Goal: Use online tool/utility: Utilize a website feature to perform a specific function

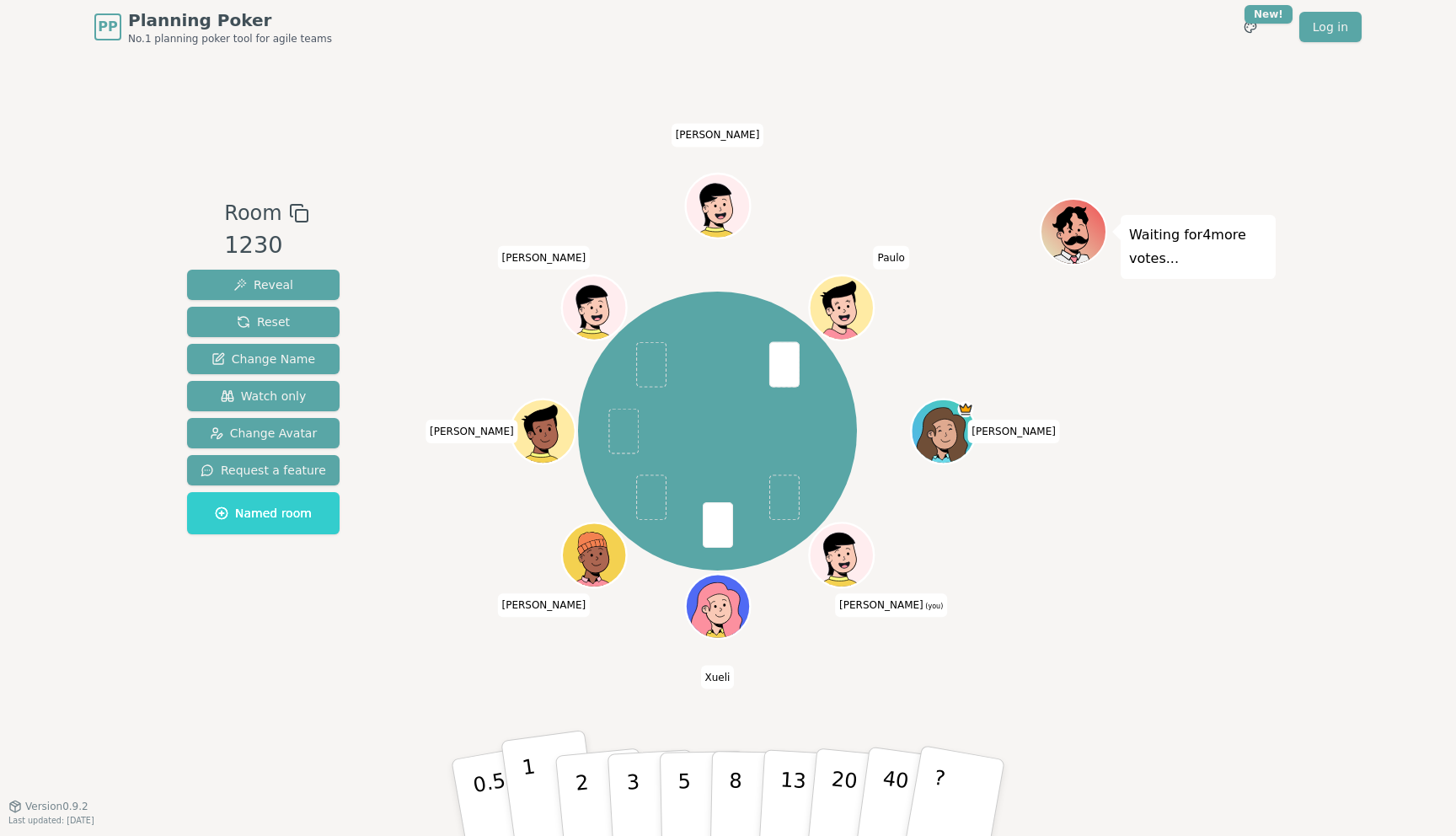
click at [541, 791] on button "1" at bounding box center [551, 798] width 100 height 136
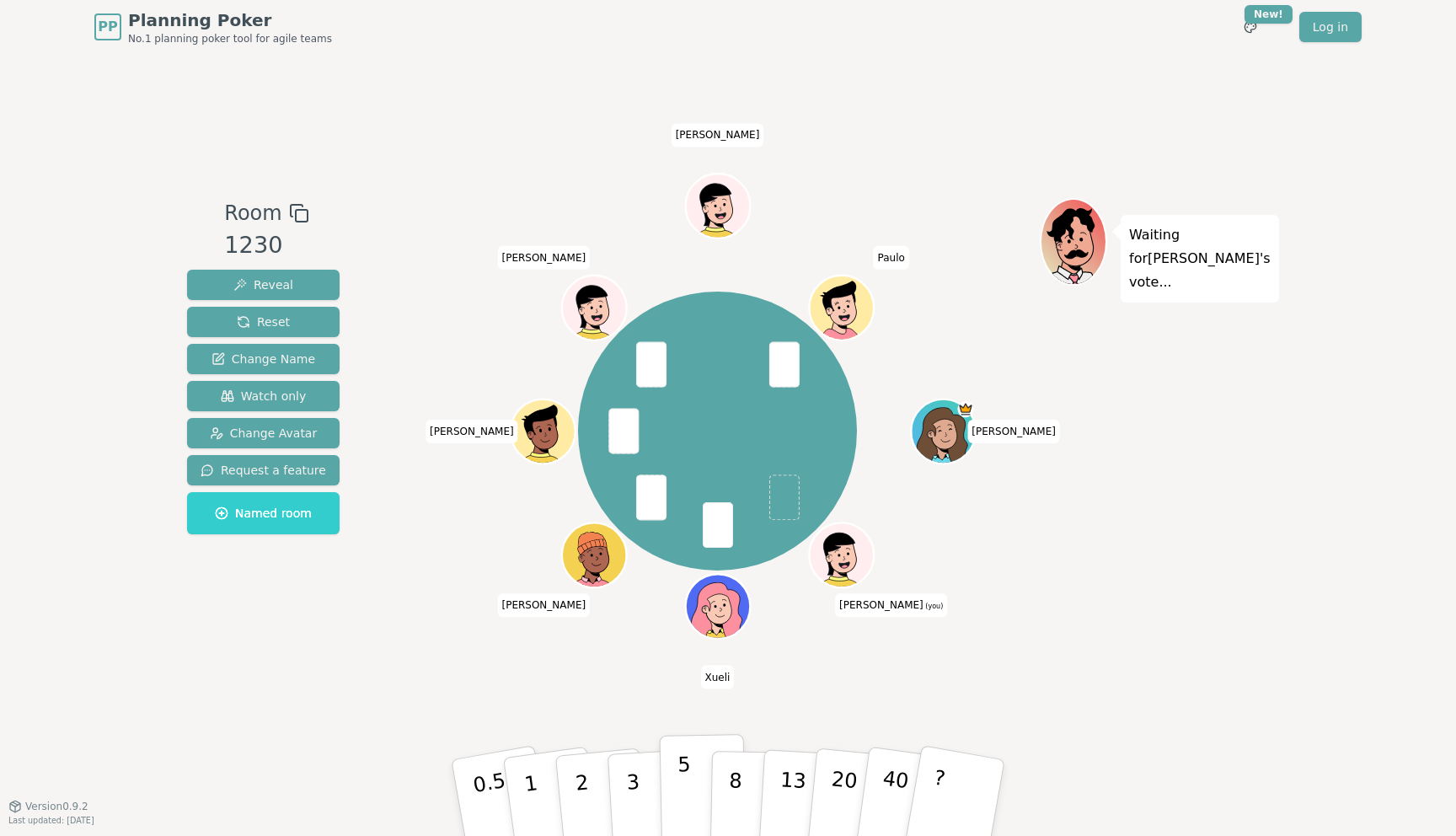
click at [668, 781] on button "5" at bounding box center [703, 797] width 87 height 128
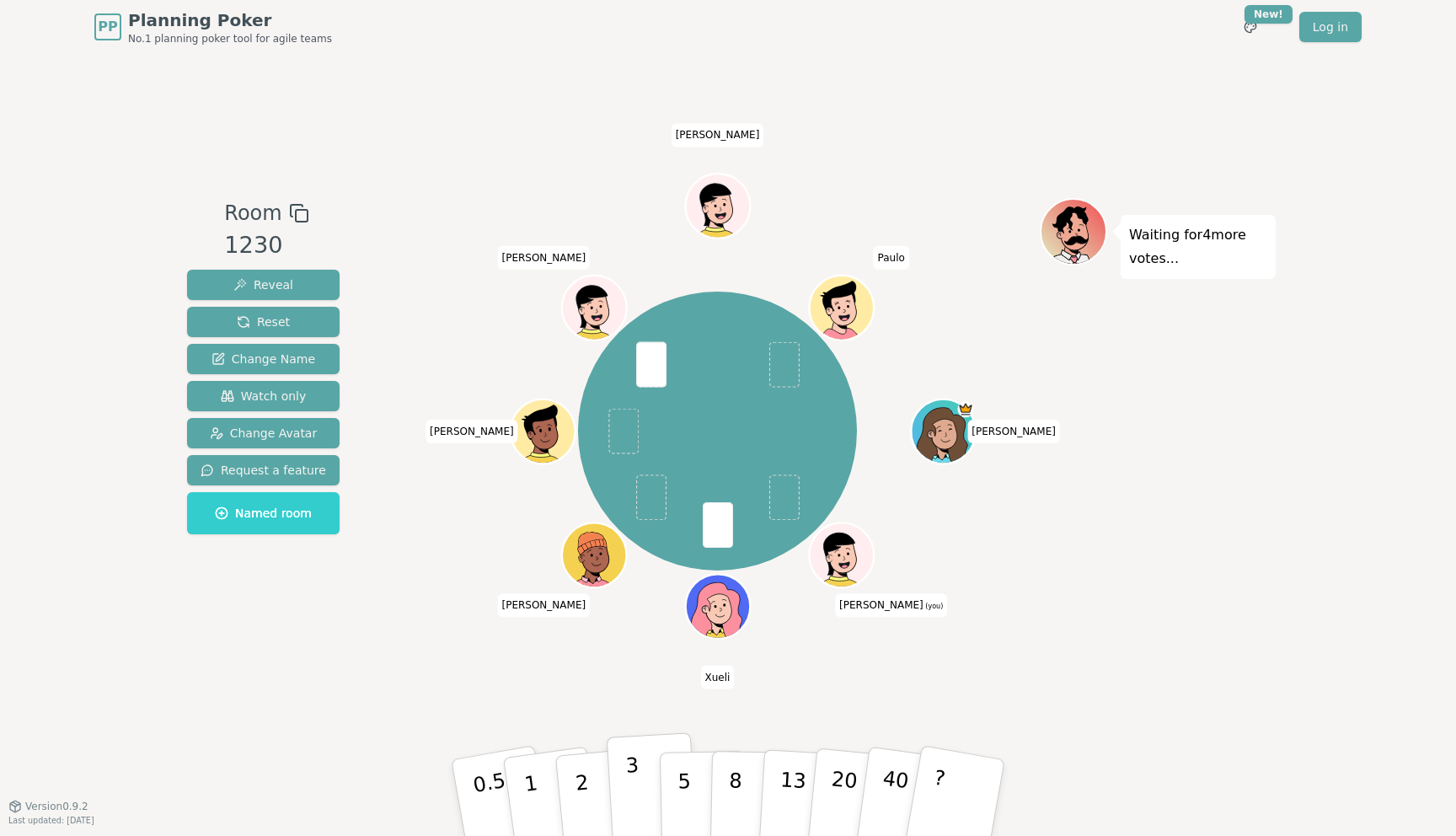
click at [631, 792] on p "3" at bounding box center [634, 799] width 19 height 92
click at [579, 801] on p "2" at bounding box center [583, 800] width 22 height 92
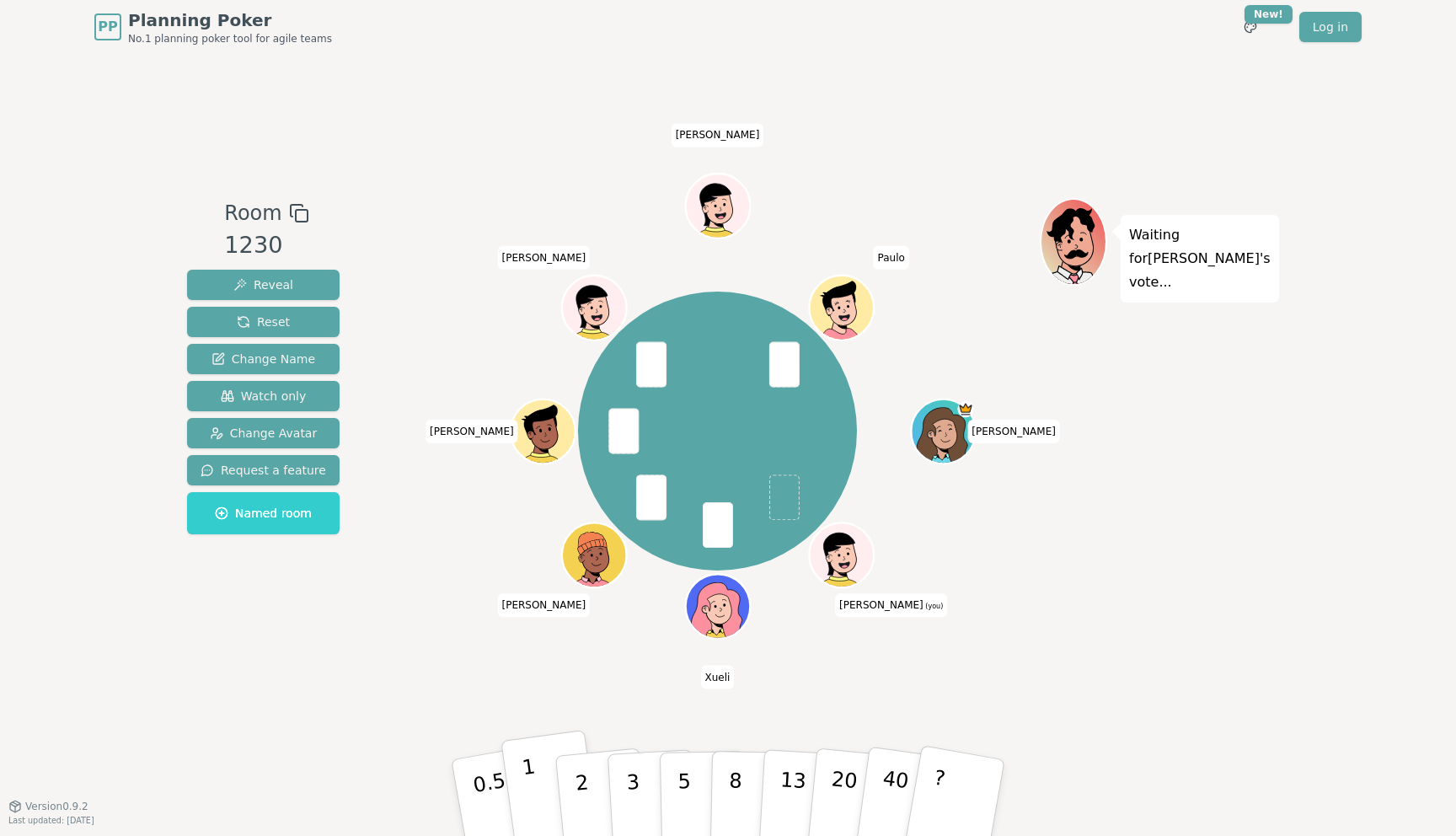
click at [533, 796] on p "1" at bounding box center [533, 800] width 26 height 92
click at [526, 782] on p "1" at bounding box center [533, 800] width 26 height 92
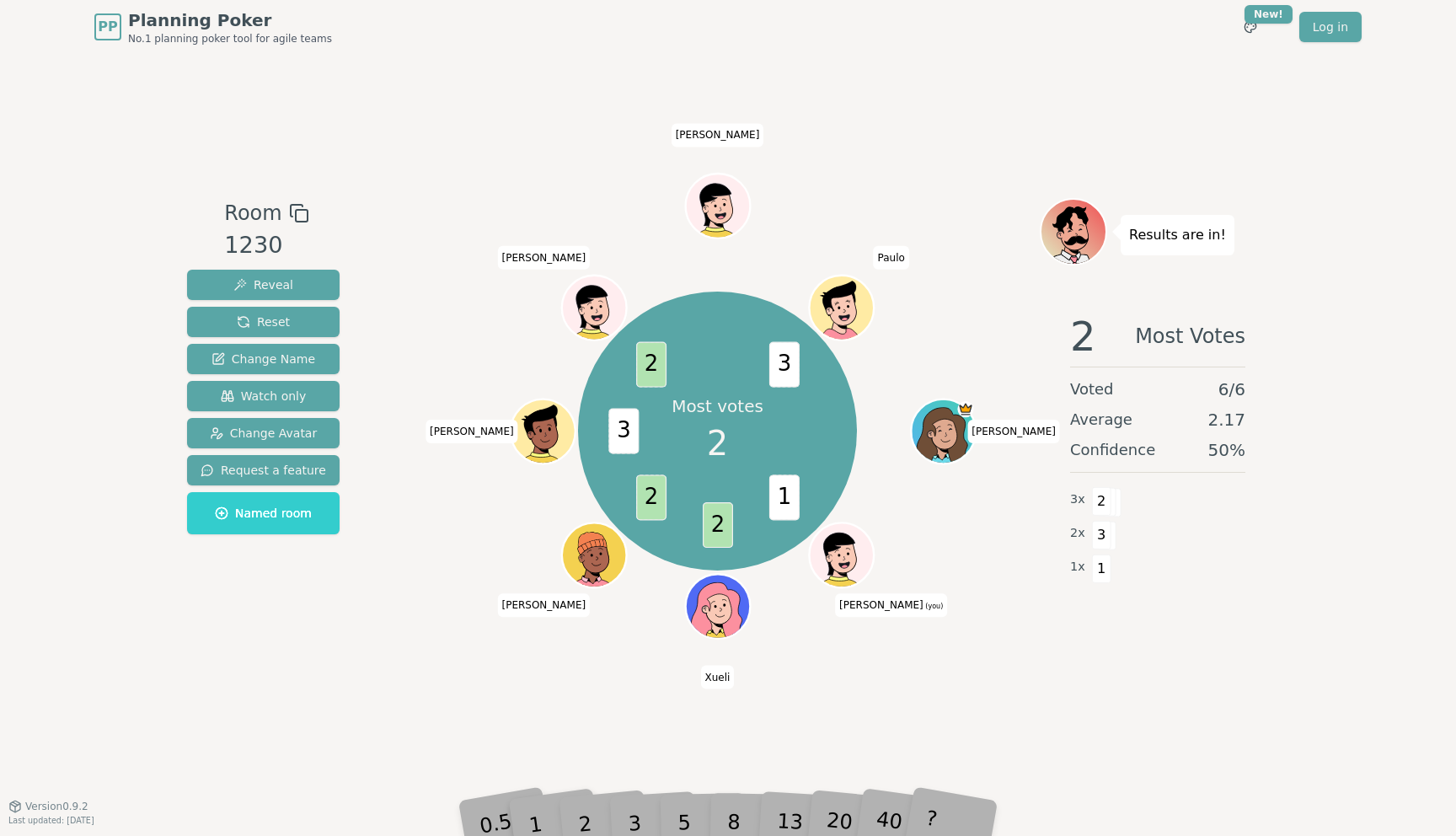
click at [573, 813] on div "1" at bounding box center [551, 797] width 58 height 65
click at [583, 827] on div "2" at bounding box center [601, 797] width 56 height 63
click at [580, 827] on div "2" at bounding box center [601, 797] width 56 height 63
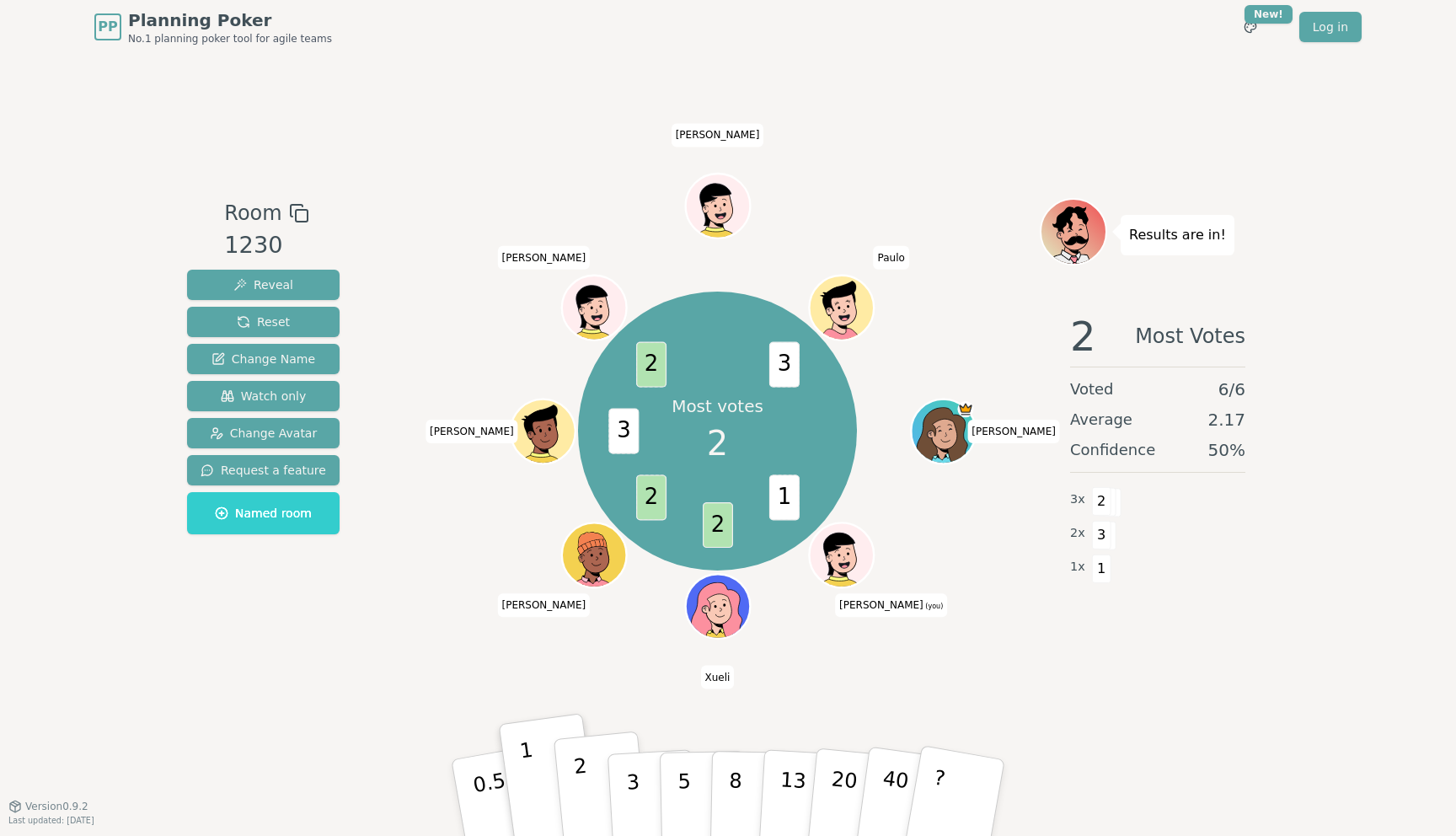
click at [580, 826] on p "2" at bounding box center [583, 800] width 22 height 92
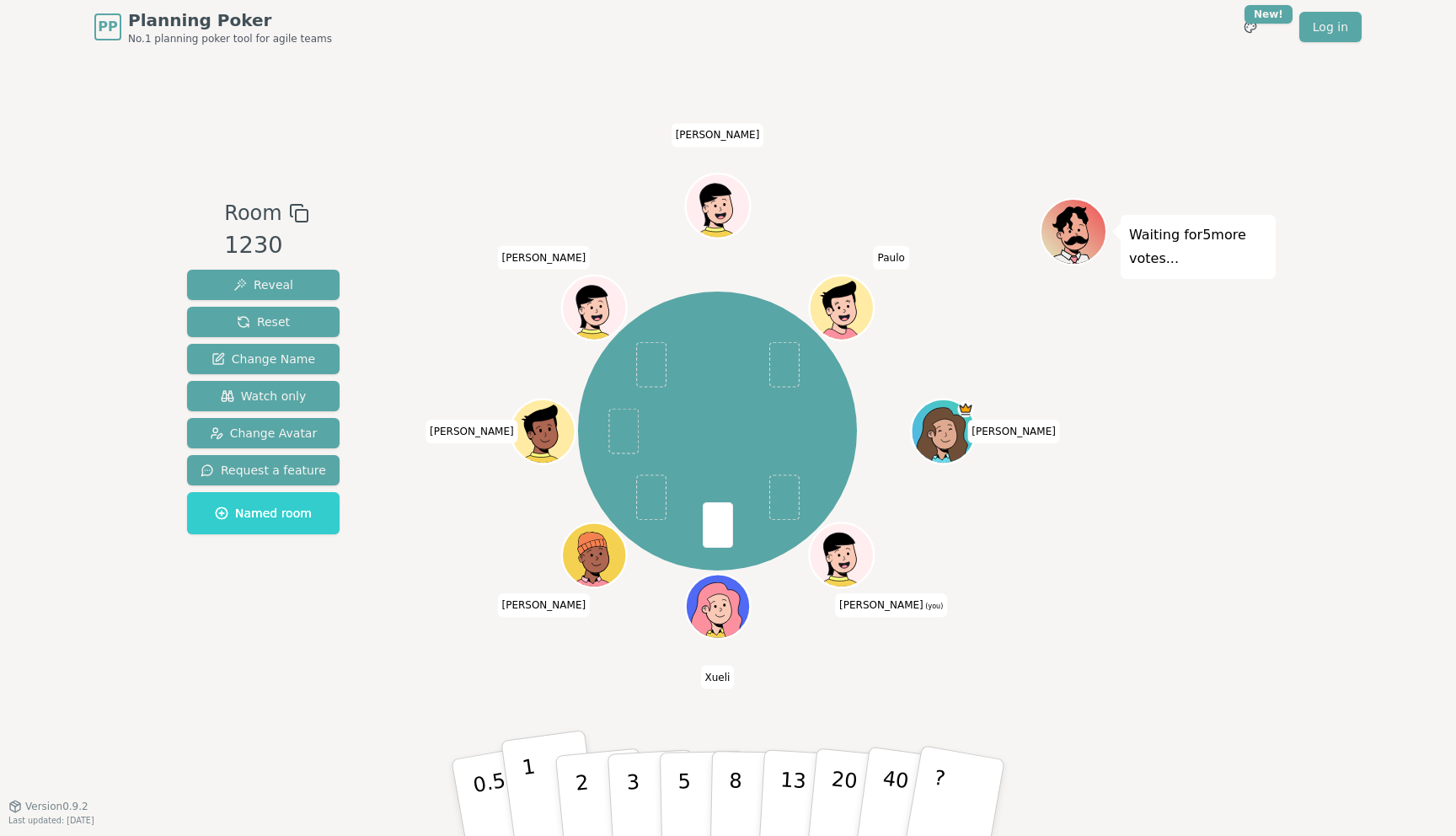
click at [531, 779] on p "1" at bounding box center [533, 800] width 26 height 92
click at [541, 787] on button "1" at bounding box center [551, 798] width 100 height 136
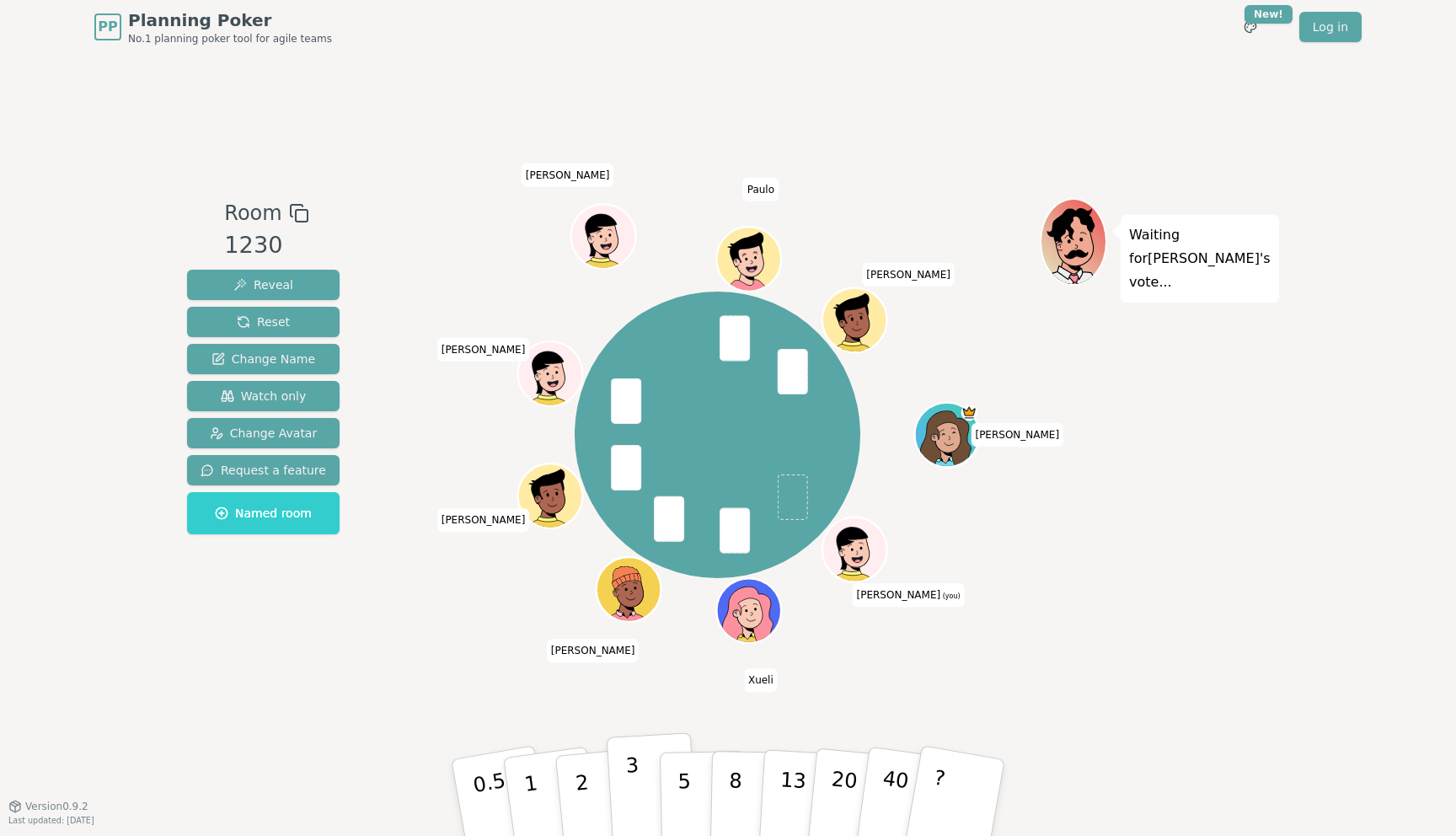
click at [633, 765] on p "3" at bounding box center [634, 799] width 19 height 92
click at [596, 774] on button "2" at bounding box center [601, 799] width 96 height 134
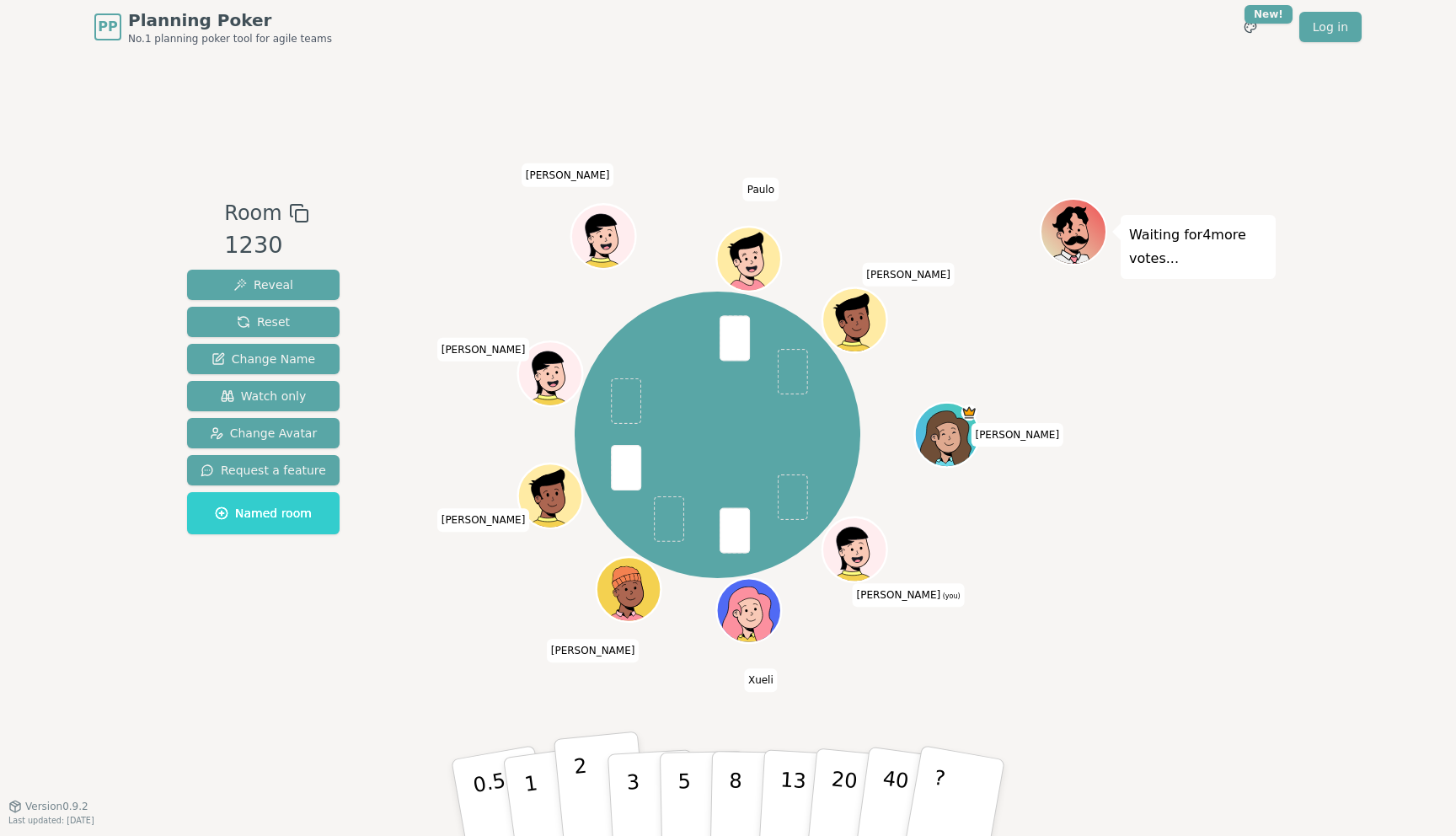
click at [578, 778] on p "2" at bounding box center [583, 800] width 22 height 92
click at [587, 775] on button "2" at bounding box center [601, 799] width 96 height 134
click at [627, 778] on p "3" at bounding box center [634, 799] width 19 height 92
click at [676, 804] on button "5" at bounding box center [703, 797] width 87 height 128
click at [583, 767] on p "2" at bounding box center [583, 800] width 22 height 92
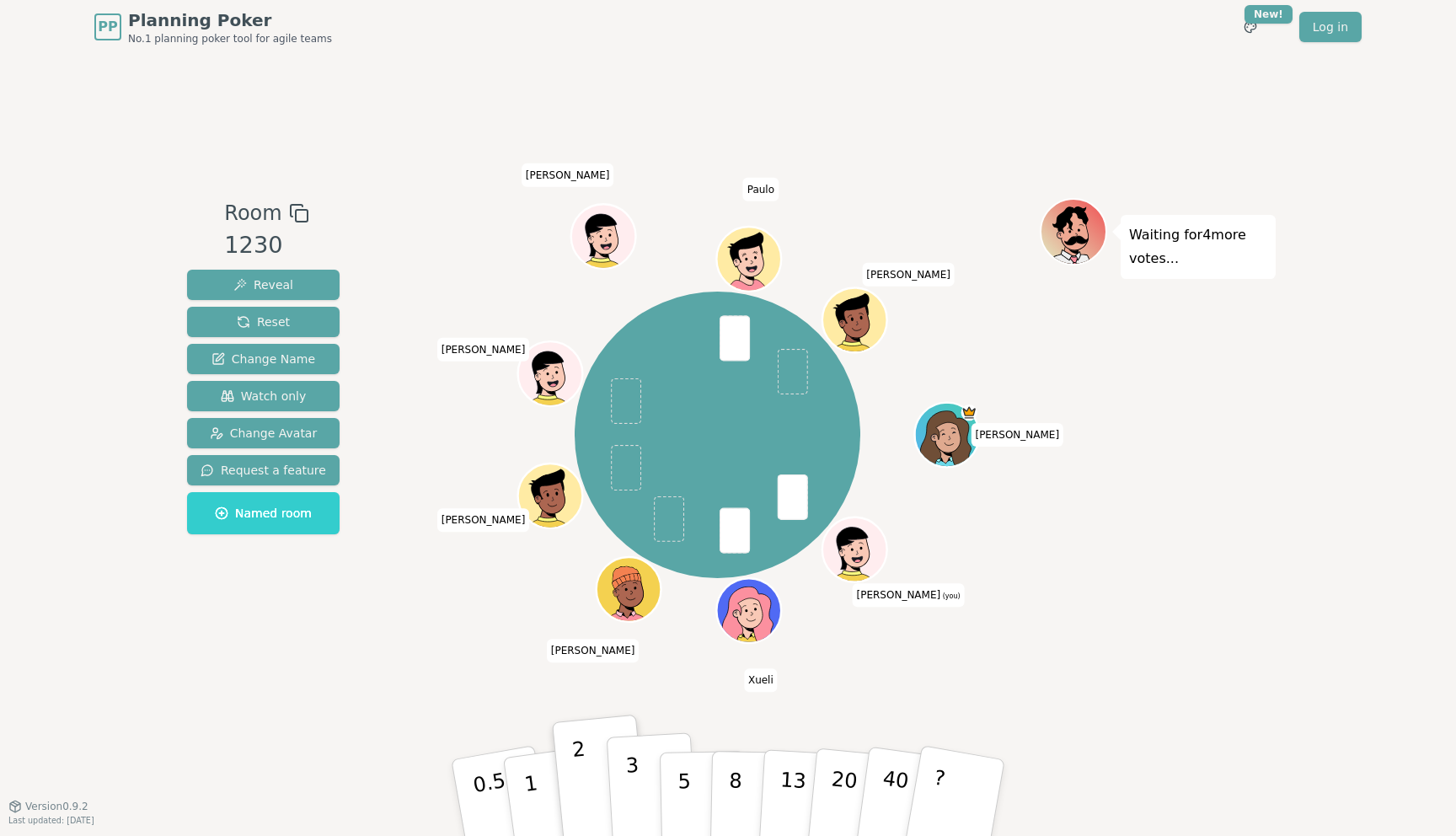
click at [641, 775] on button "3" at bounding box center [652, 798] width 92 height 132
click at [644, 770] on button "3" at bounding box center [652, 798] width 92 height 132
click at [676, 776] on button "5" at bounding box center [703, 797] width 87 height 128
click at [572, 800] on button "2" at bounding box center [601, 799] width 96 height 134
click at [635, 777] on p "3" at bounding box center [634, 799] width 19 height 92
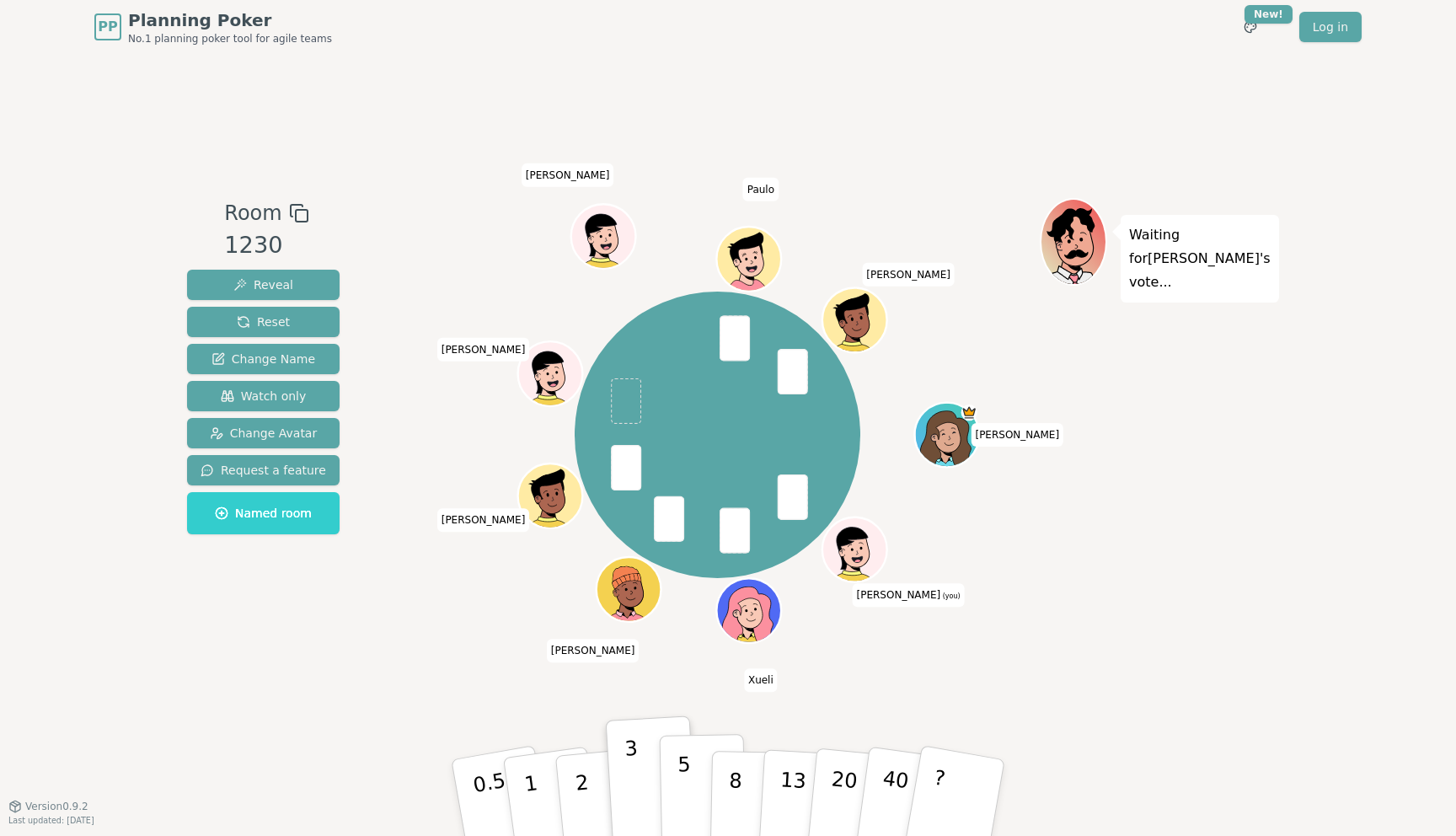
click at [671, 780] on button "5" at bounding box center [703, 797] width 87 height 128
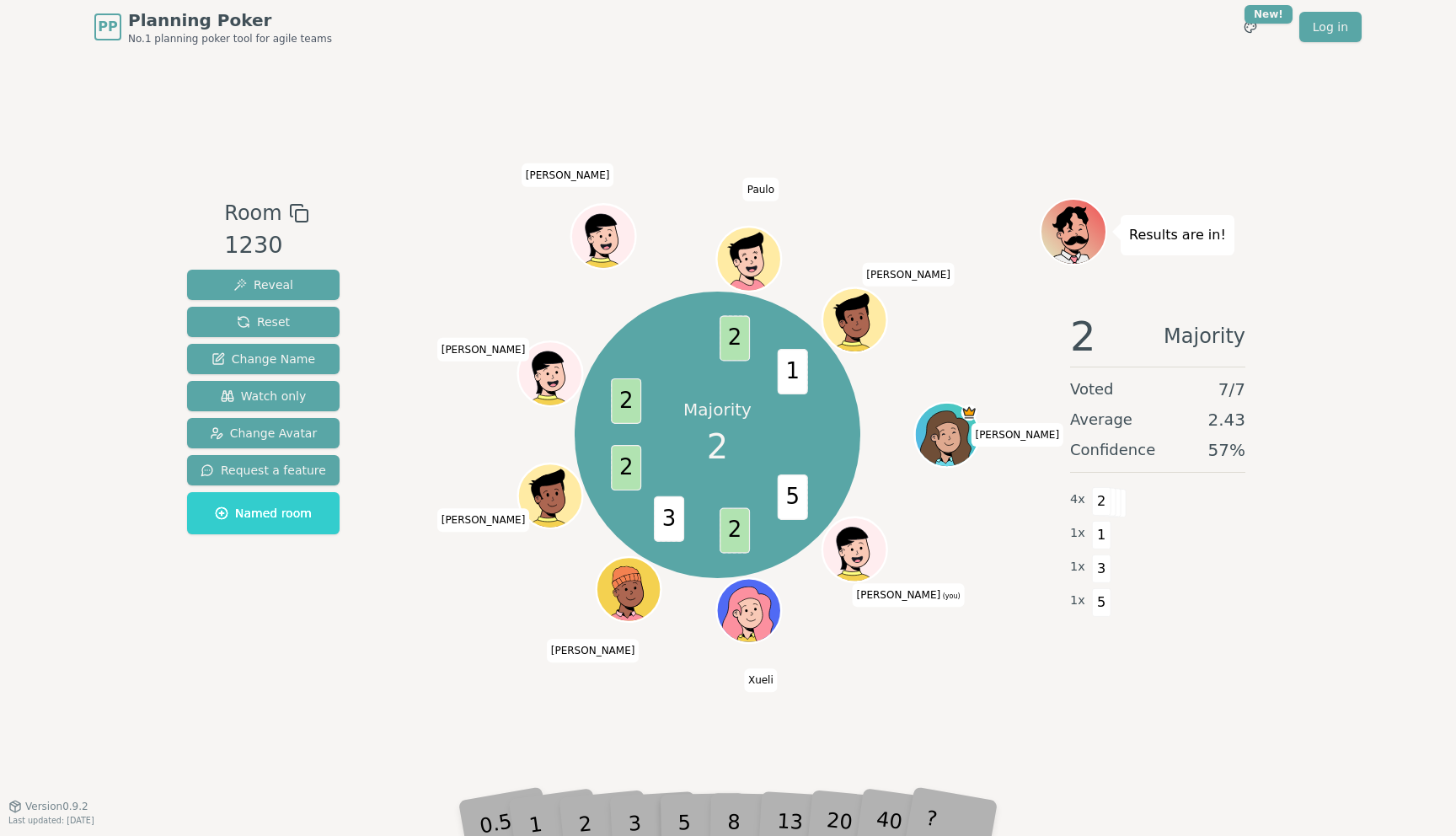
click at [642, 819] on div "3" at bounding box center [651, 797] width 54 height 62
click at [633, 817] on div "3" at bounding box center [651, 797] width 54 height 62
click at [634, 816] on div "3" at bounding box center [651, 797] width 54 height 62
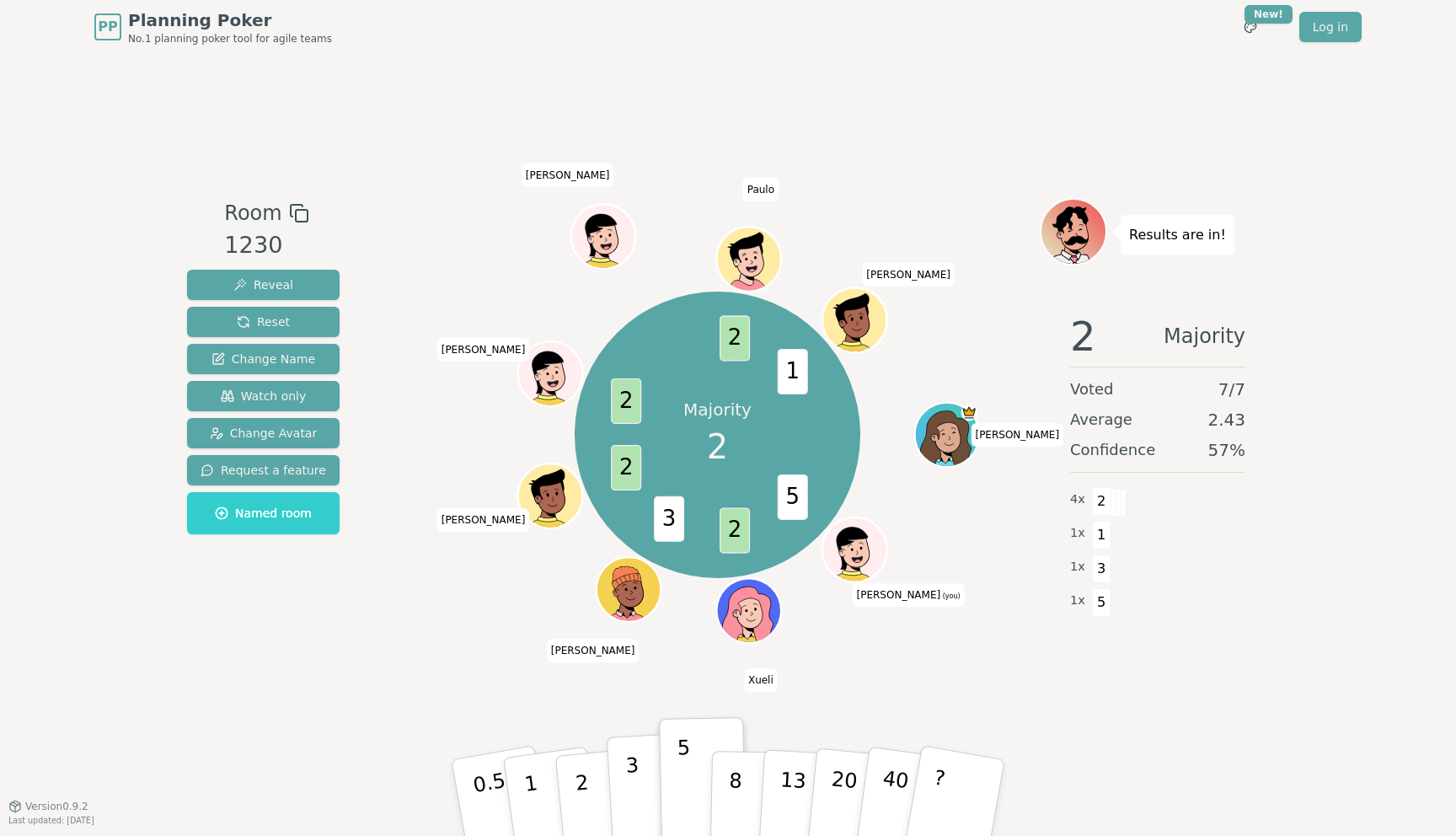
click at [635, 812] on p "3" at bounding box center [634, 799] width 19 height 92
